Goal: Transaction & Acquisition: Download file/media

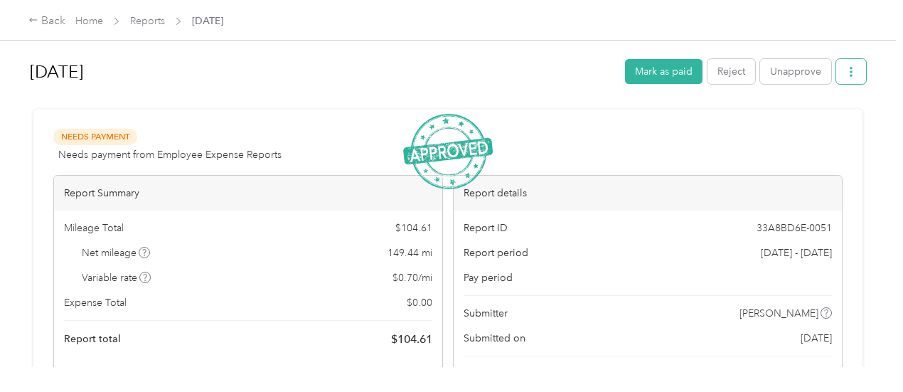
click at [848, 78] on button "button" at bounding box center [852, 71] width 30 height 25
click at [808, 123] on span "Download" at bounding box center [807, 123] width 47 height 15
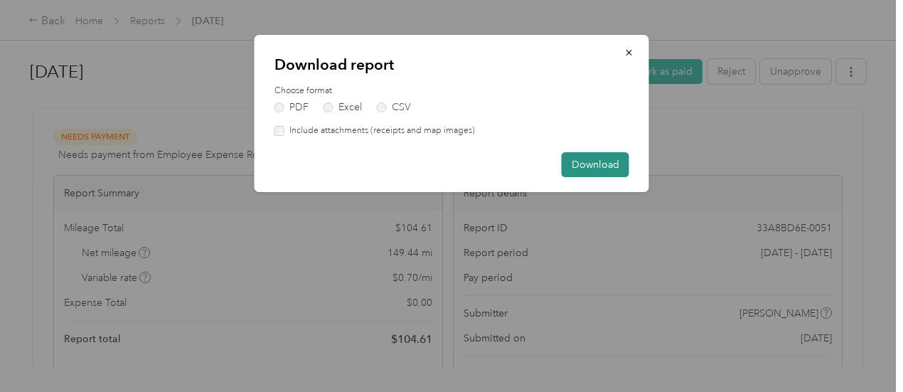
click at [603, 161] on button "Download" at bounding box center [596, 164] width 68 height 25
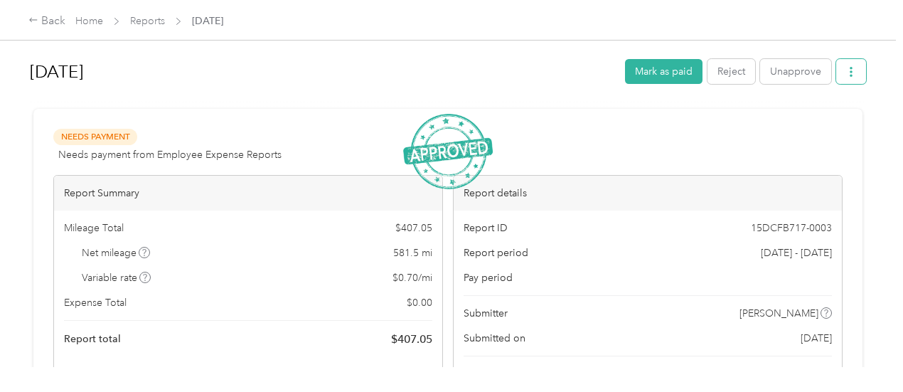
click at [847, 73] on icon "button" at bounding box center [852, 72] width 10 height 10
click at [792, 122] on span "Download" at bounding box center [807, 123] width 47 height 15
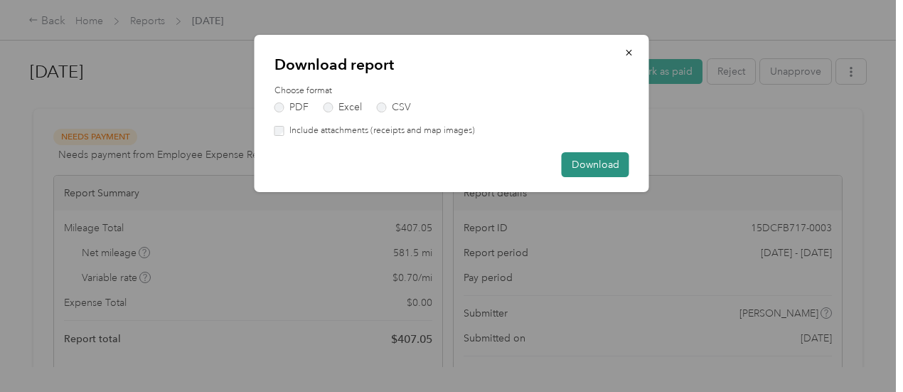
click at [594, 162] on button "Download" at bounding box center [596, 164] width 68 height 25
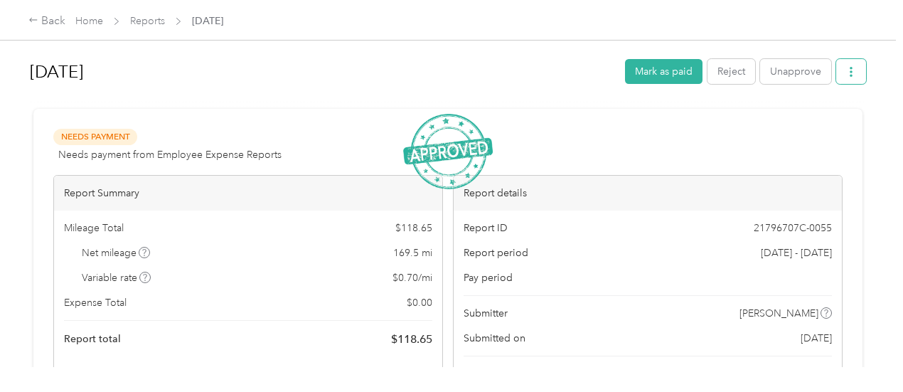
click at [847, 70] on icon "button" at bounding box center [852, 72] width 10 height 10
click at [805, 126] on span "Download" at bounding box center [807, 123] width 47 height 15
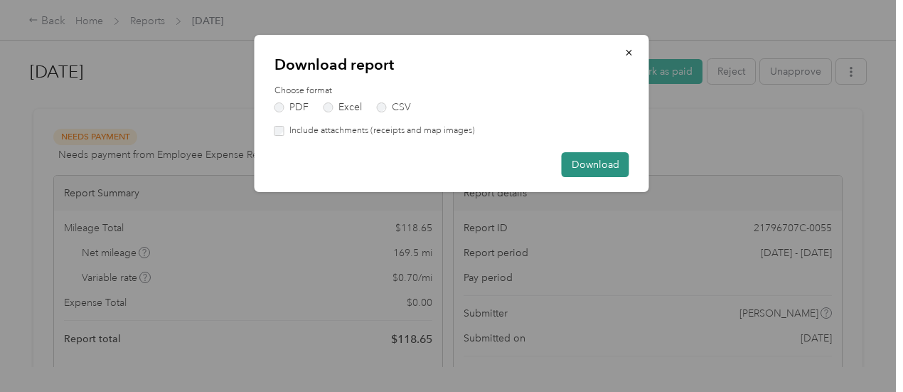
click at [590, 163] on button "Download" at bounding box center [596, 164] width 68 height 25
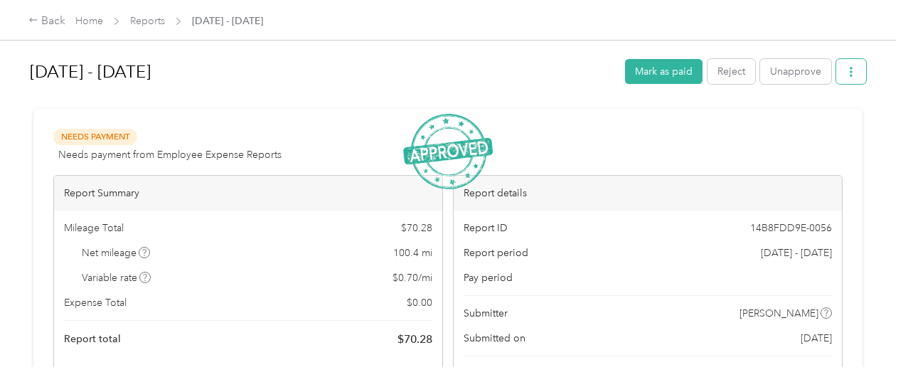
click at [852, 69] on icon "button" at bounding box center [852, 72] width 10 height 10
click at [792, 124] on span "Download" at bounding box center [807, 123] width 47 height 15
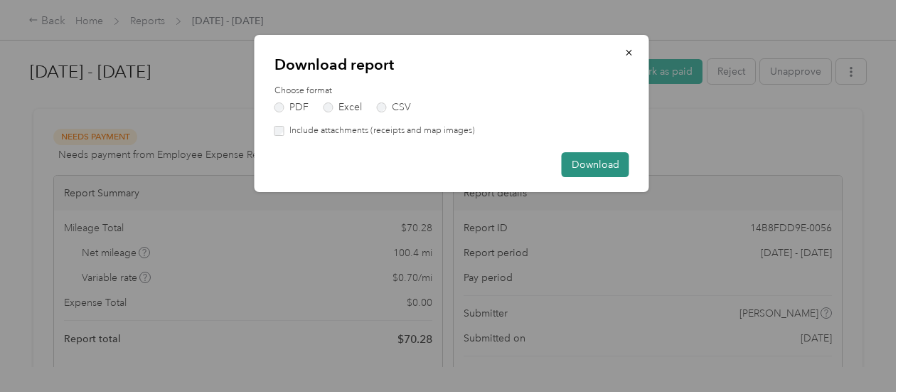
click at [593, 160] on button "Download" at bounding box center [596, 164] width 68 height 25
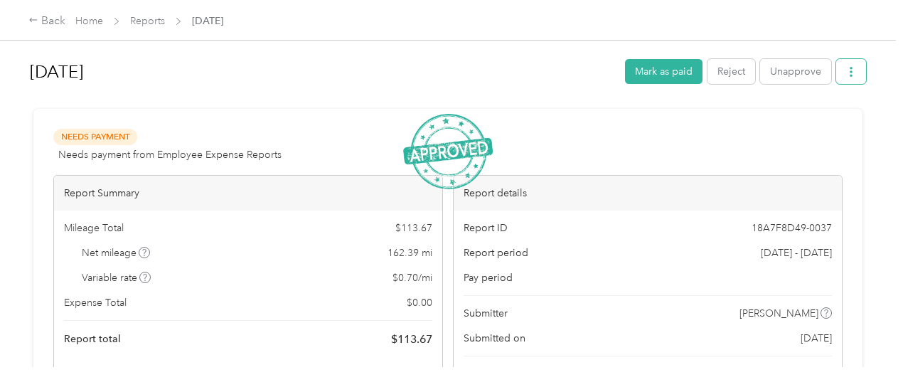
click at [858, 72] on button "button" at bounding box center [852, 71] width 30 height 25
click at [795, 122] on span "Download" at bounding box center [807, 123] width 47 height 15
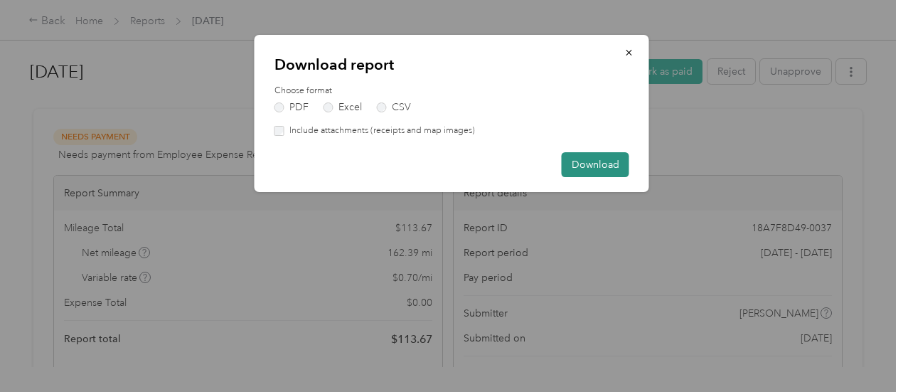
click at [594, 164] on button "Download" at bounding box center [596, 164] width 68 height 25
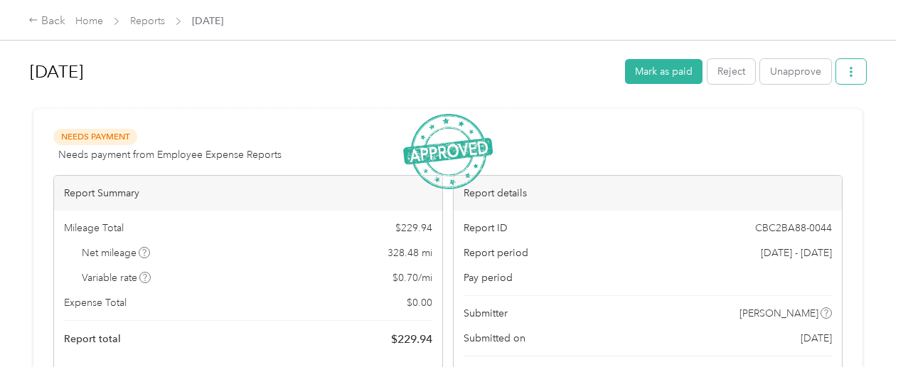
click at [852, 82] on button "button" at bounding box center [852, 71] width 30 height 25
click at [800, 120] on span "Download" at bounding box center [807, 123] width 47 height 15
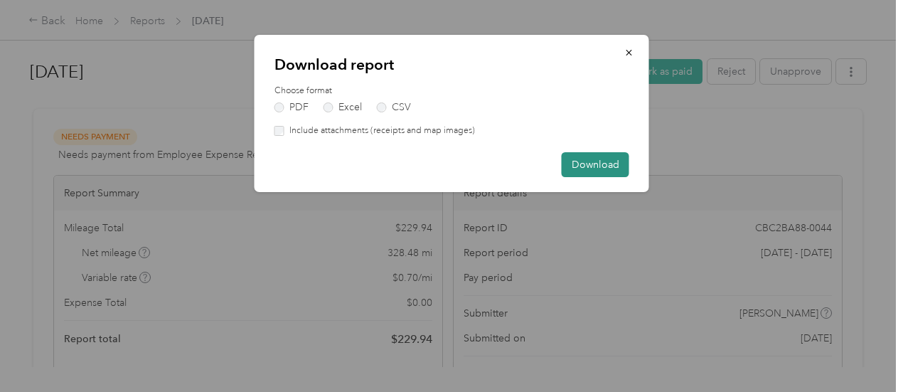
click at [596, 161] on button "Download" at bounding box center [596, 164] width 68 height 25
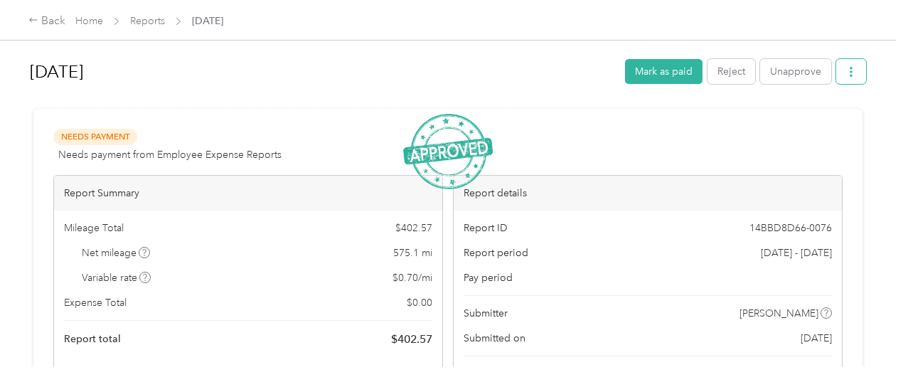
click at [852, 63] on button "button" at bounding box center [852, 71] width 30 height 25
click at [798, 129] on span "Download" at bounding box center [807, 123] width 47 height 15
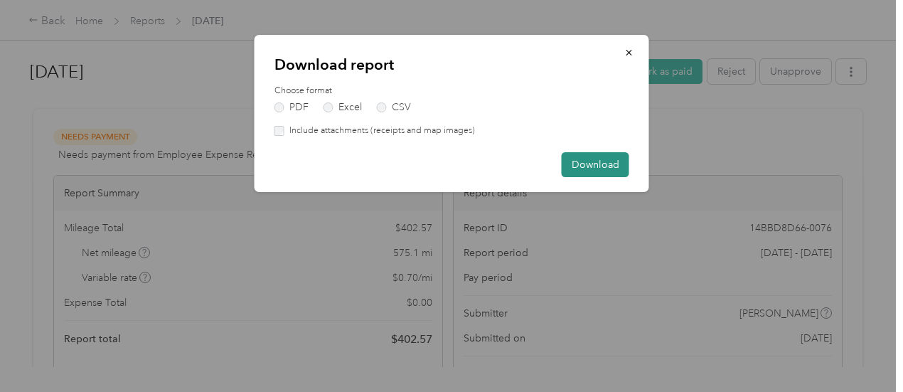
click at [605, 160] on button "Download" at bounding box center [596, 164] width 68 height 25
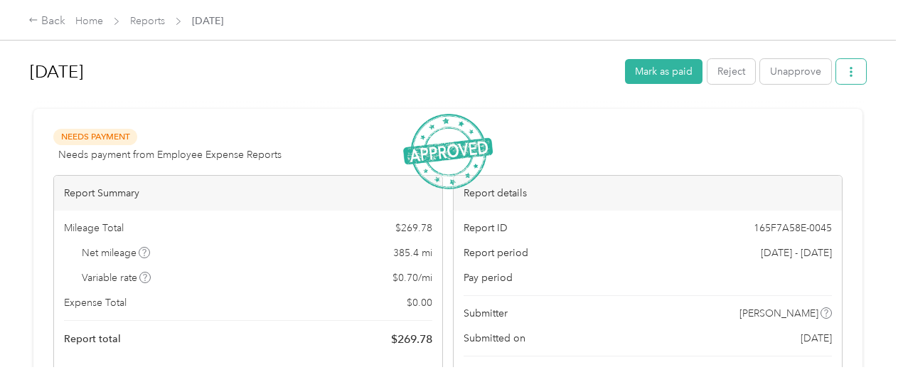
click at [848, 74] on icon "button" at bounding box center [852, 72] width 10 height 10
click at [802, 122] on span "Download" at bounding box center [807, 123] width 47 height 15
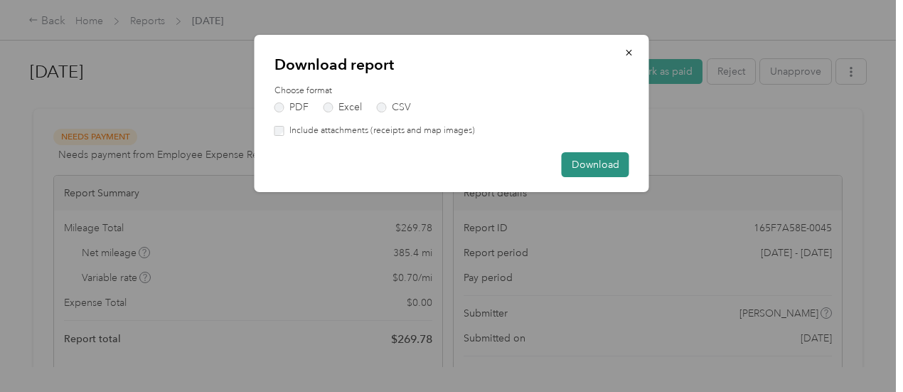
click at [593, 166] on button "Download" at bounding box center [596, 164] width 68 height 25
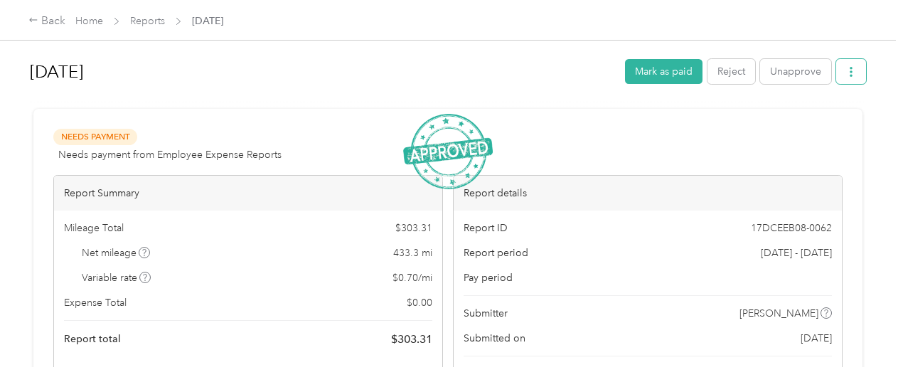
click at [849, 82] on button "button" at bounding box center [852, 71] width 30 height 25
click at [820, 124] on span "Download" at bounding box center [807, 123] width 47 height 15
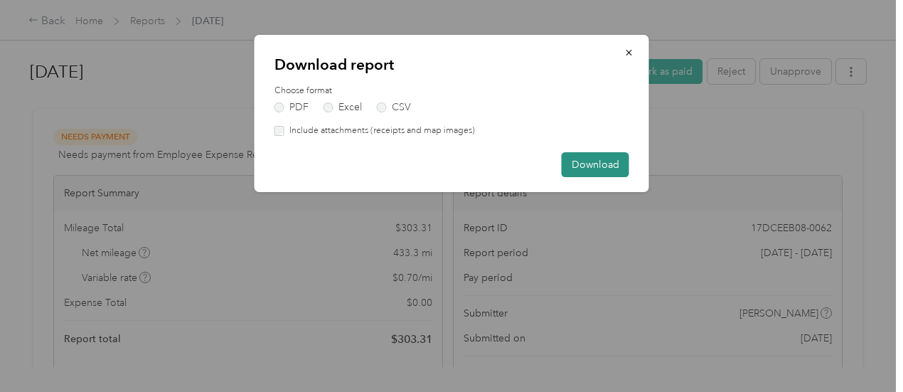
click at [588, 171] on button "Download" at bounding box center [596, 164] width 68 height 25
